Goal: Task Accomplishment & Management: Manage account settings

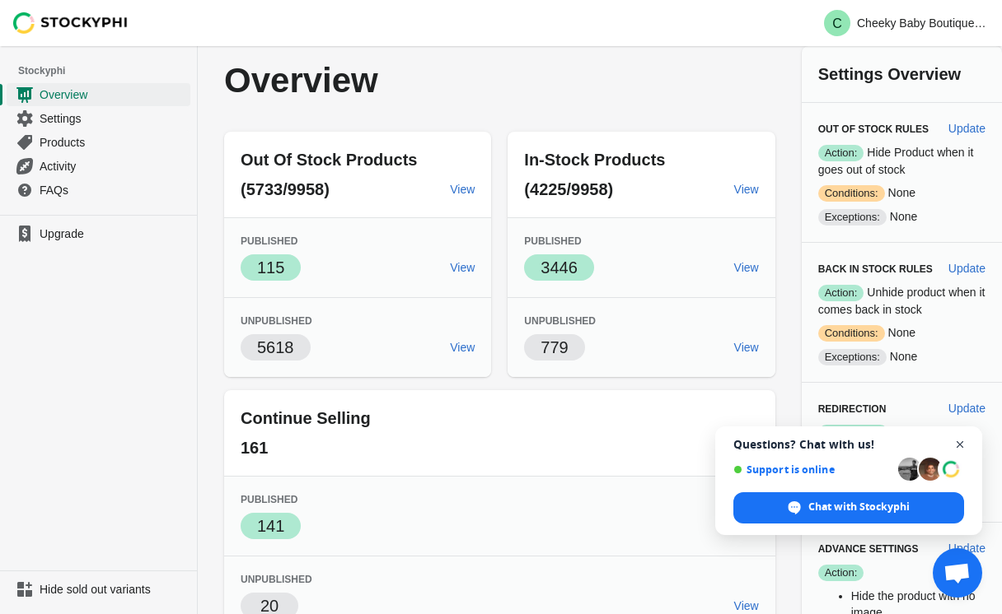
click at [959, 442] on span "Close chat" at bounding box center [960, 445] width 21 height 21
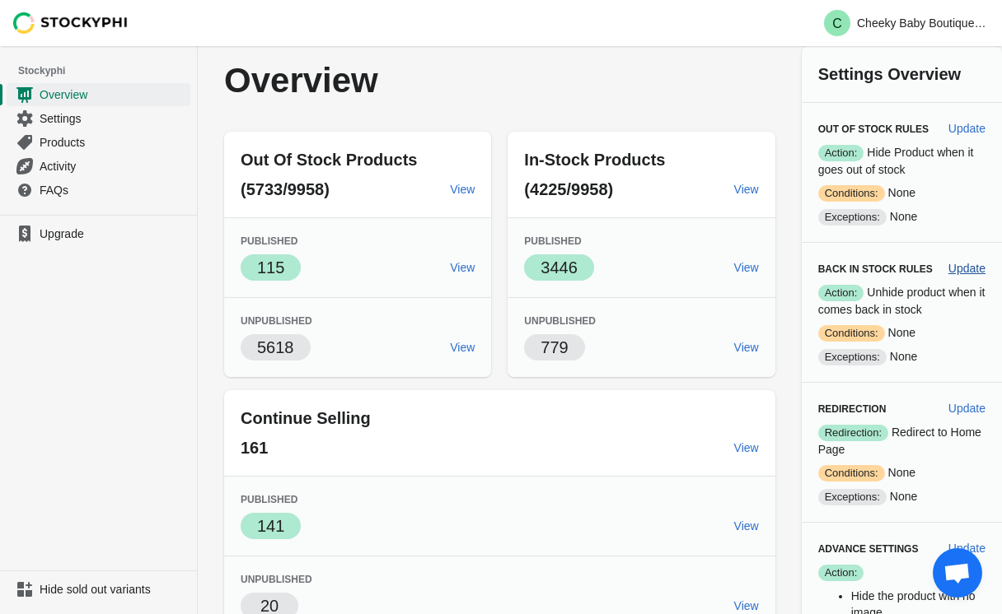
click at [961, 264] on span "Update" at bounding box center [966, 268] width 37 height 13
select select "hours"
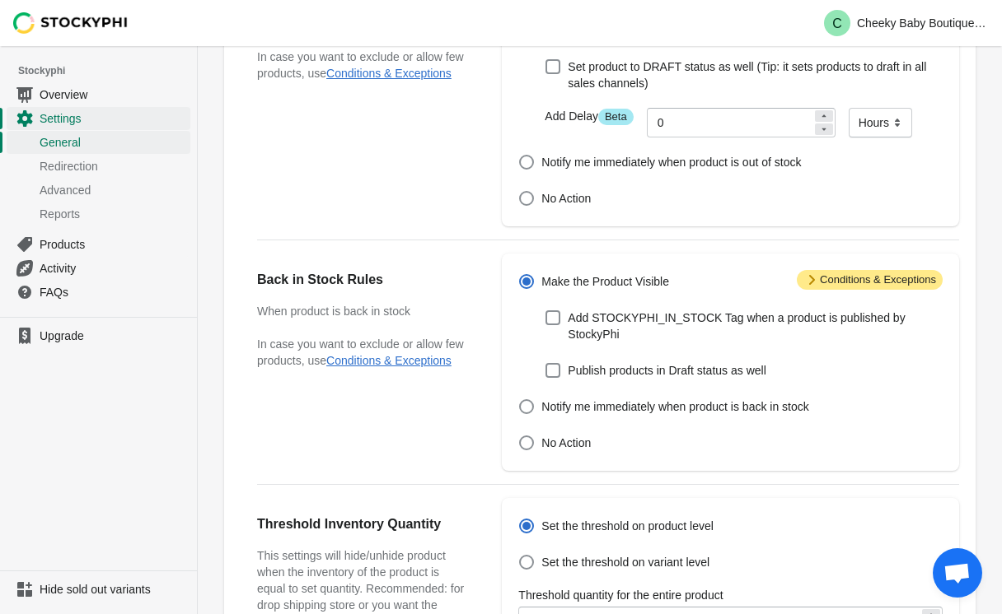
scroll to position [213, 0]
click at [855, 278] on span "Attention Conditions & Exceptions" at bounding box center [870, 279] width 146 height 20
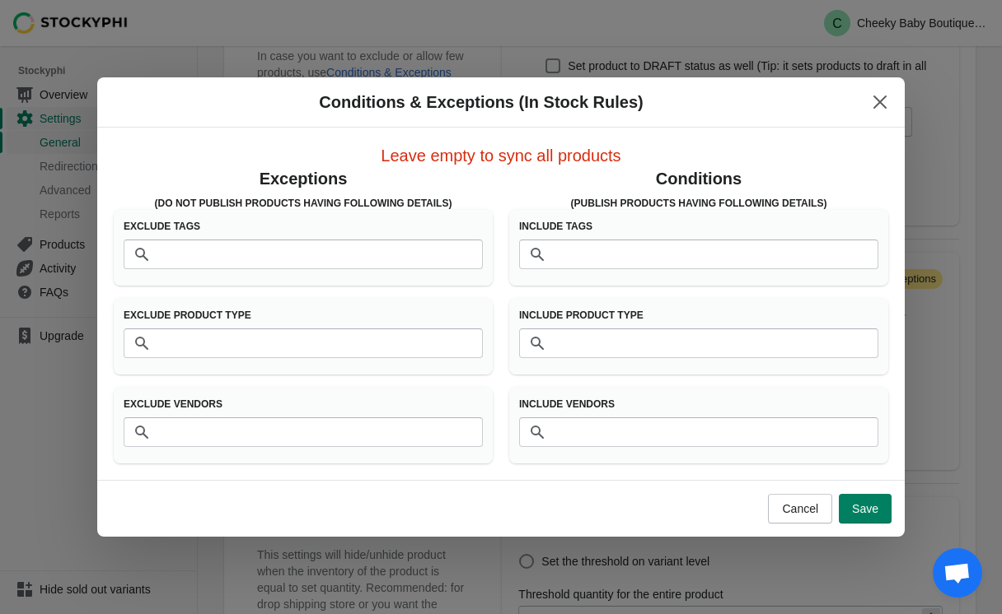
scroll to position [0, 0]
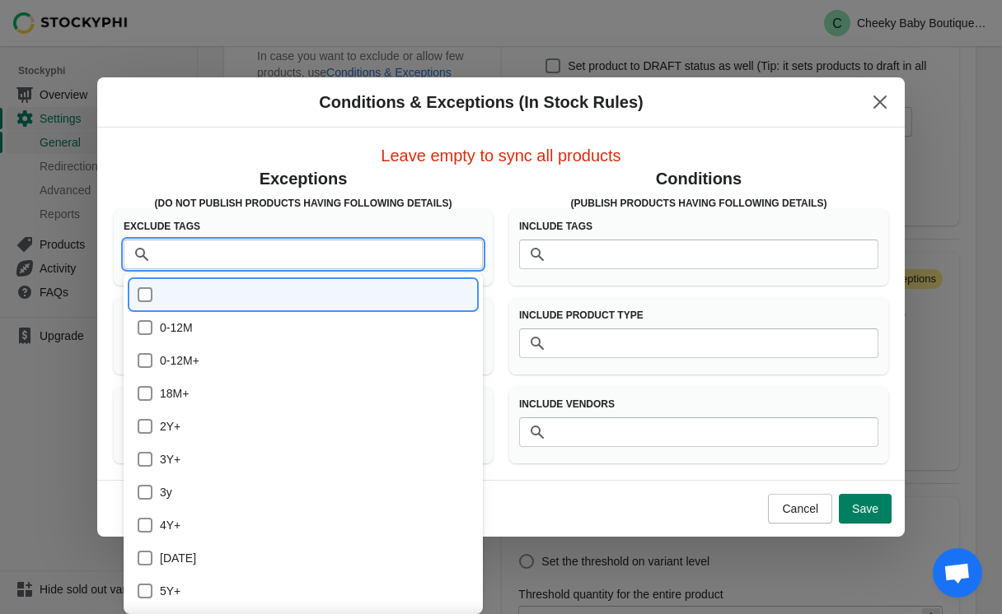
click at [319, 255] on input "Tags" at bounding box center [320, 255] width 326 height 30
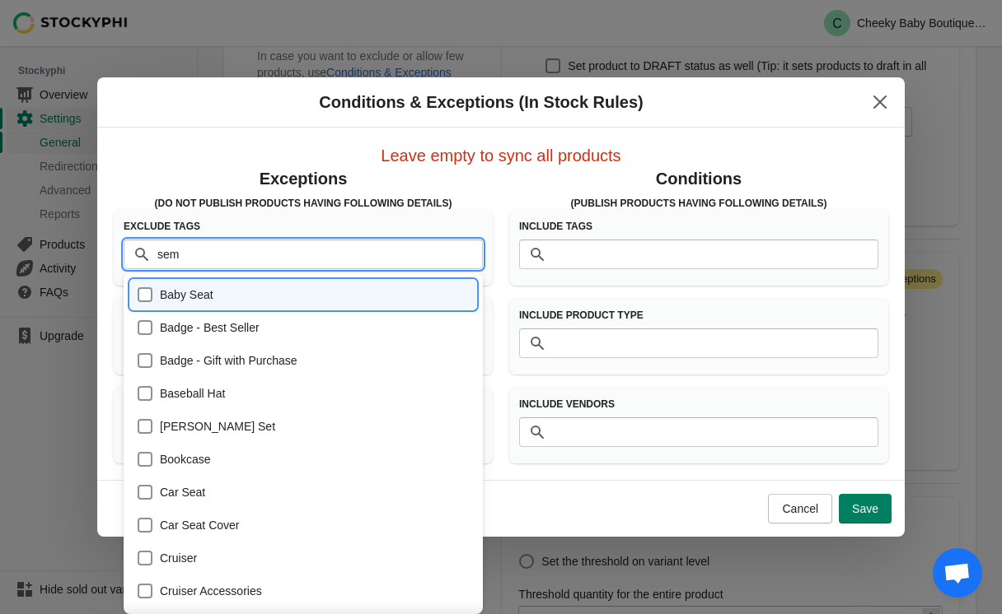
type input "semi"
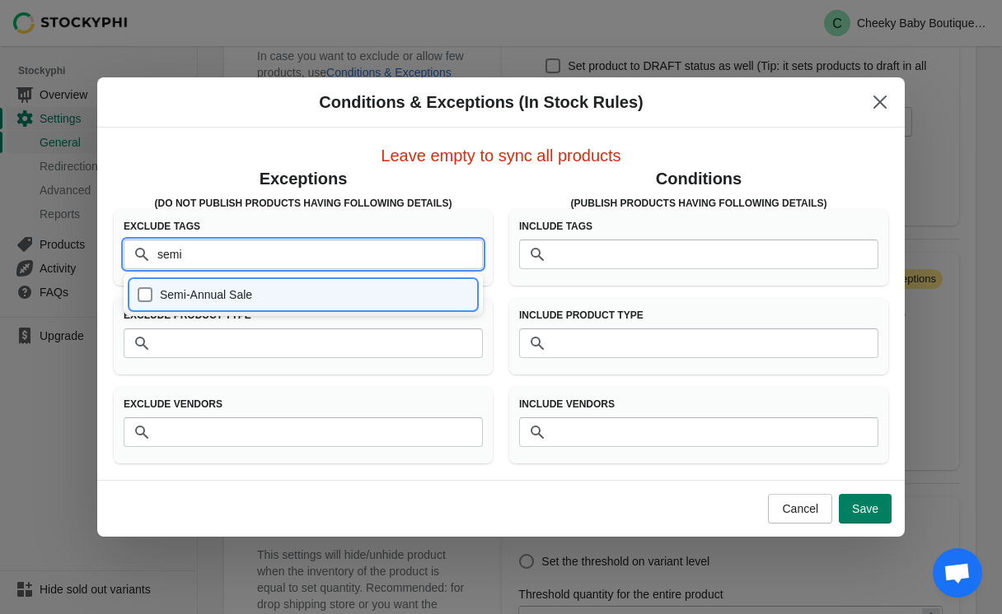
click at [308, 306] on div "Semi-Annual Sale" at bounding box center [303, 295] width 346 height 30
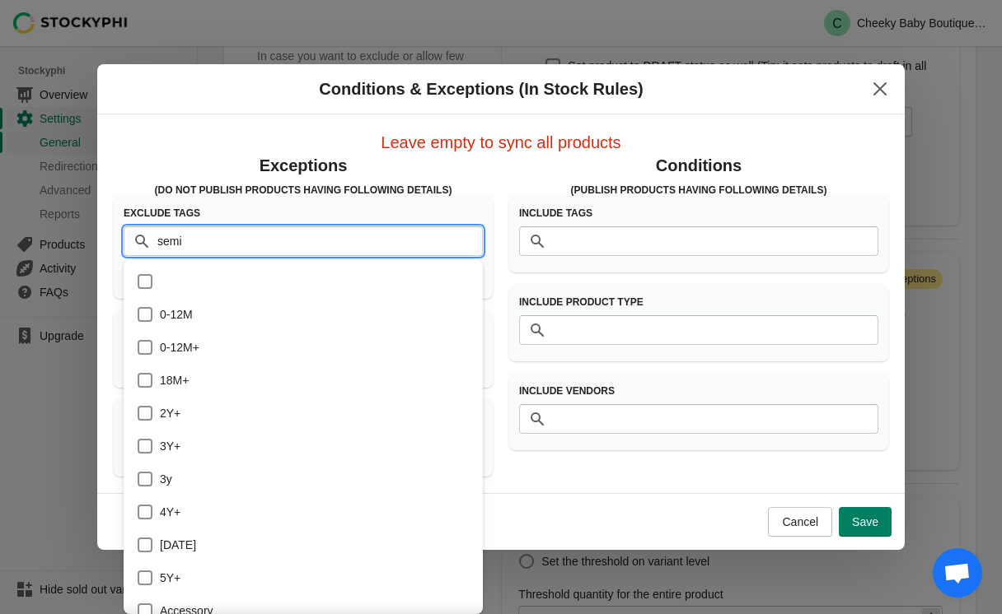
checkbox input "true"
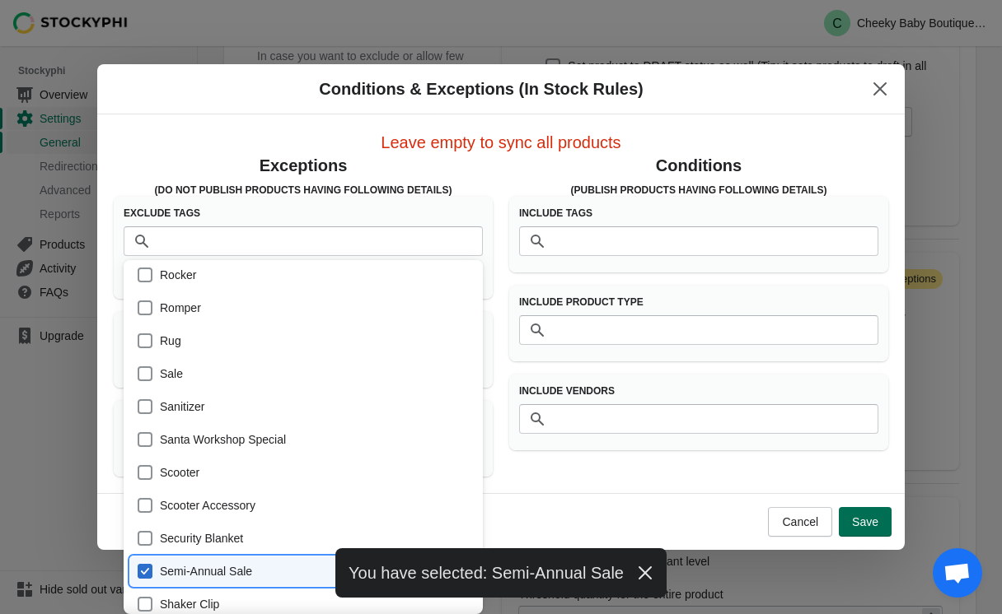
click at [861, 513] on button "Save" at bounding box center [865, 522] width 53 height 30
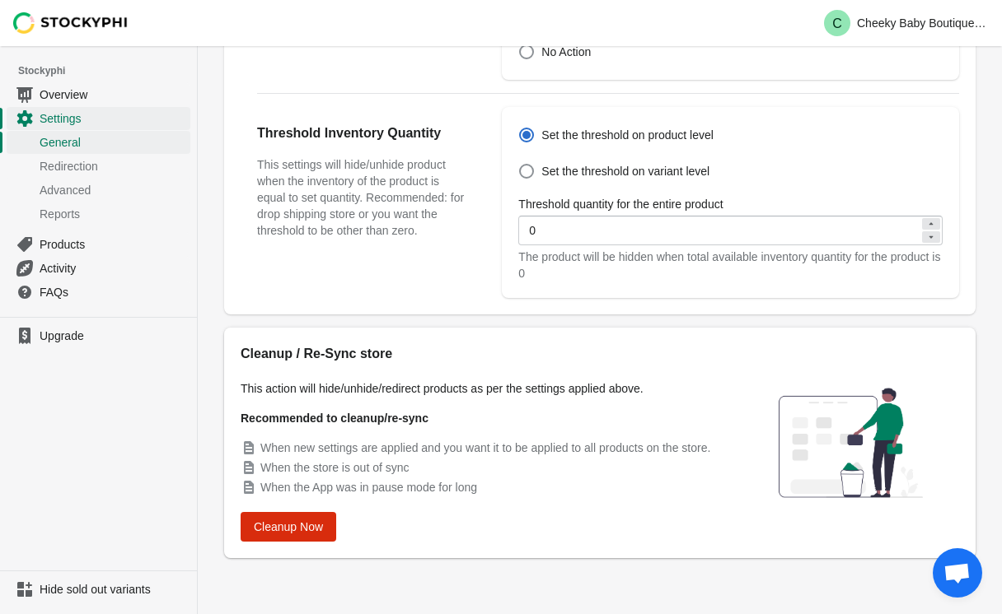
scroll to position [604, 0]
click at [296, 530] on span "Cleanup Now" at bounding box center [288, 527] width 69 height 13
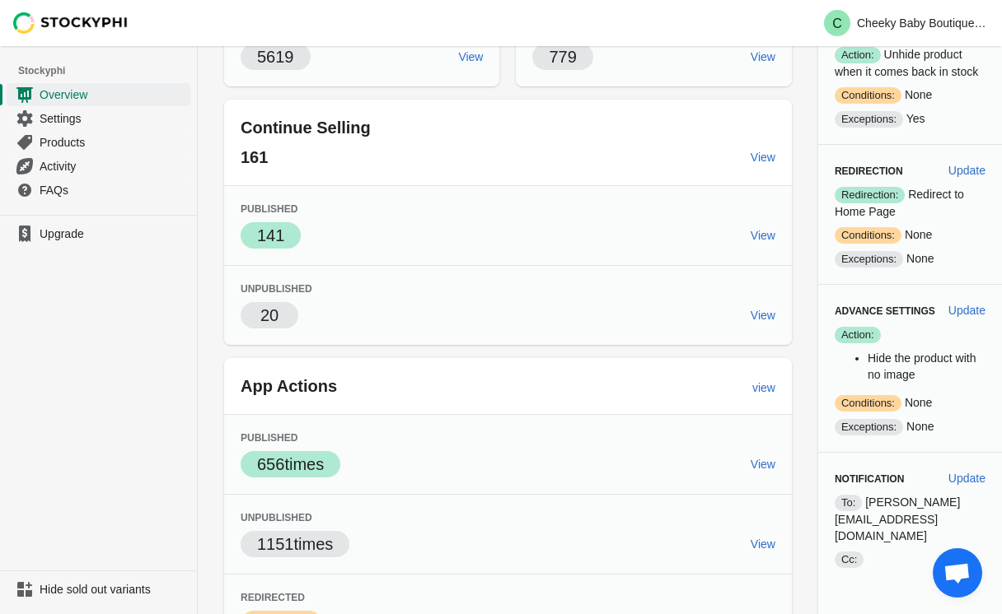
scroll to position [468, 0]
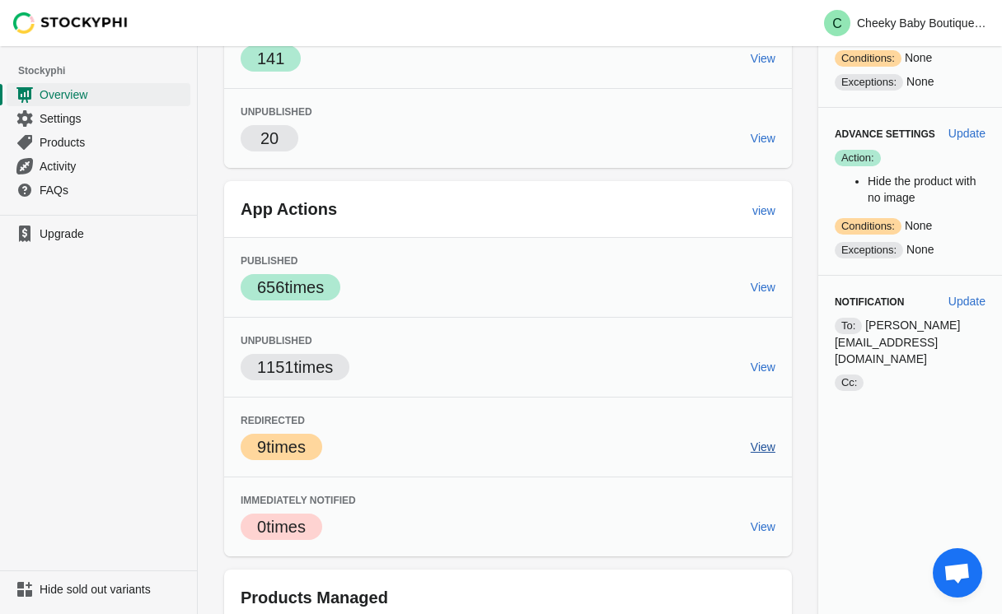
click at [750, 445] on span "View" at bounding box center [762, 447] width 25 height 13
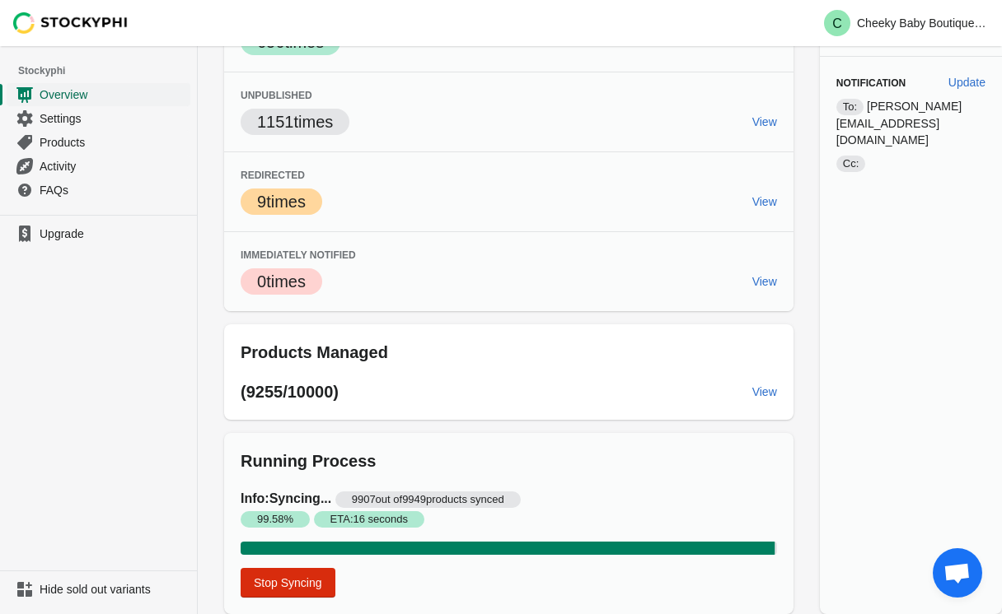
scroll to position [519, 0]
